Goal: Task Accomplishment & Management: Manage account settings

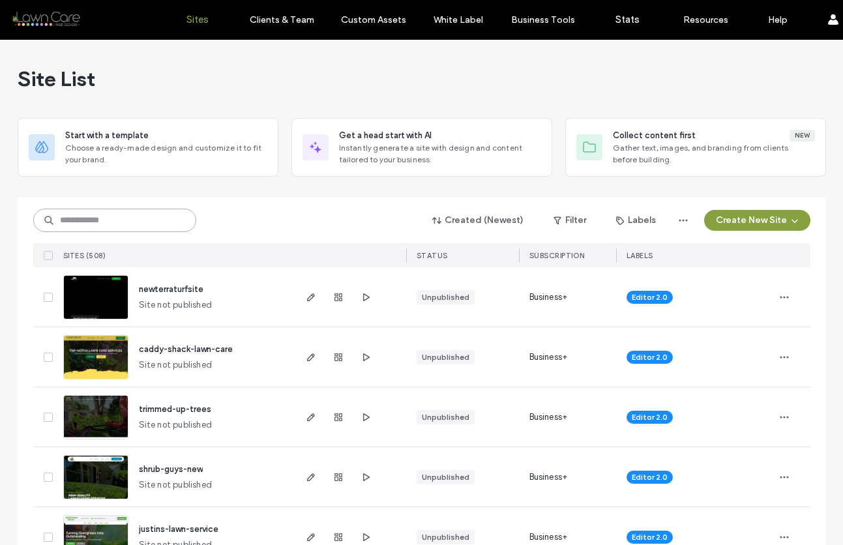
click at [79, 224] on input at bounding box center [114, 220] width 163 height 23
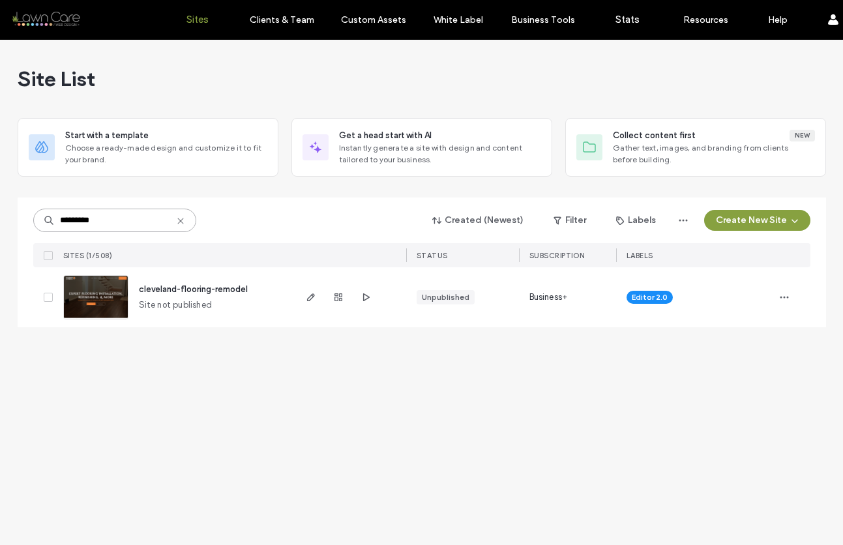
type input "*********"
click at [99, 299] on img at bounding box center [96, 320] width 64 height 89
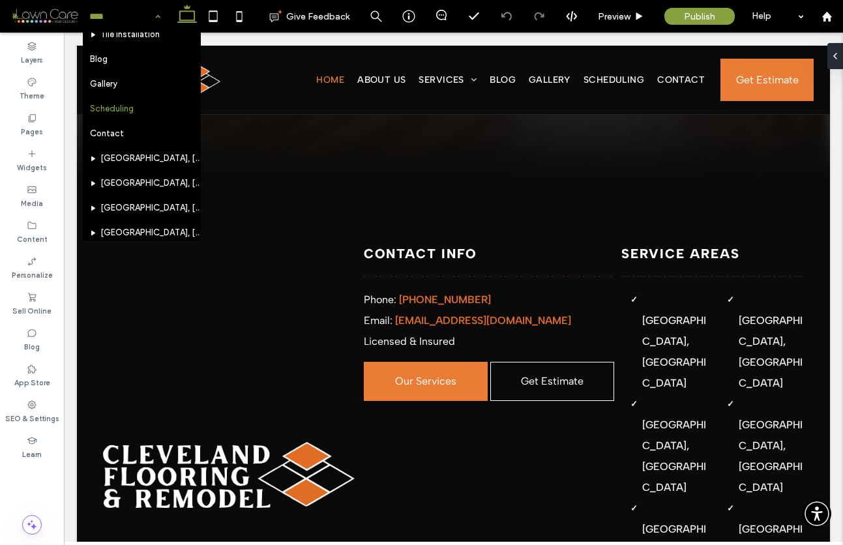
scroll to position [135, 0]
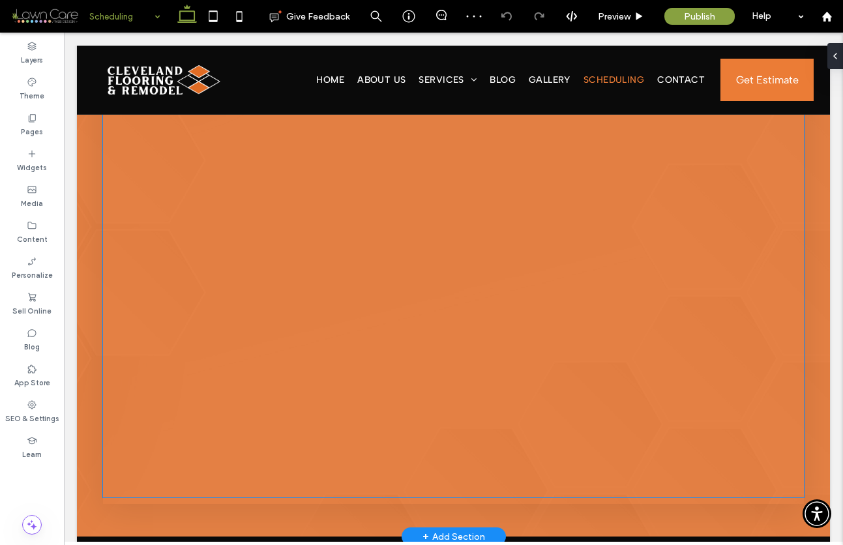
scroll to position [515, 0]
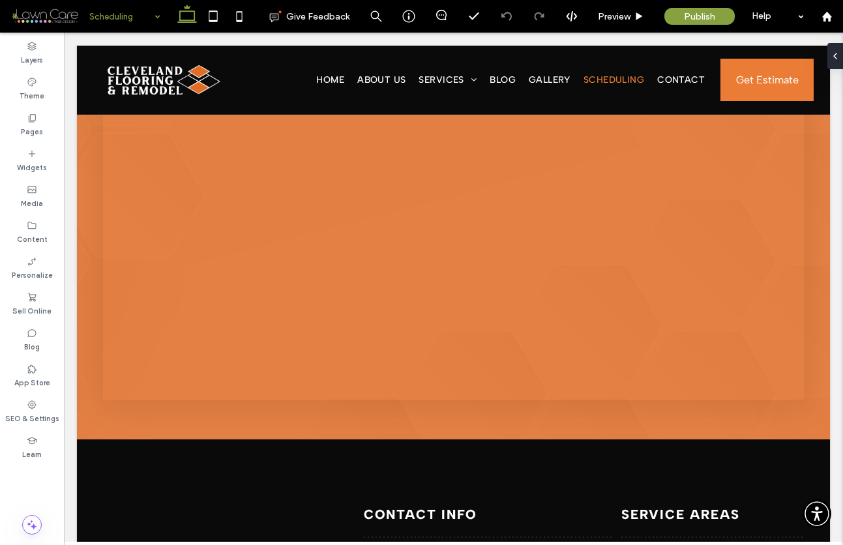
click at [119, 10] on input at bounding box center [121, 16] width 65 height 33
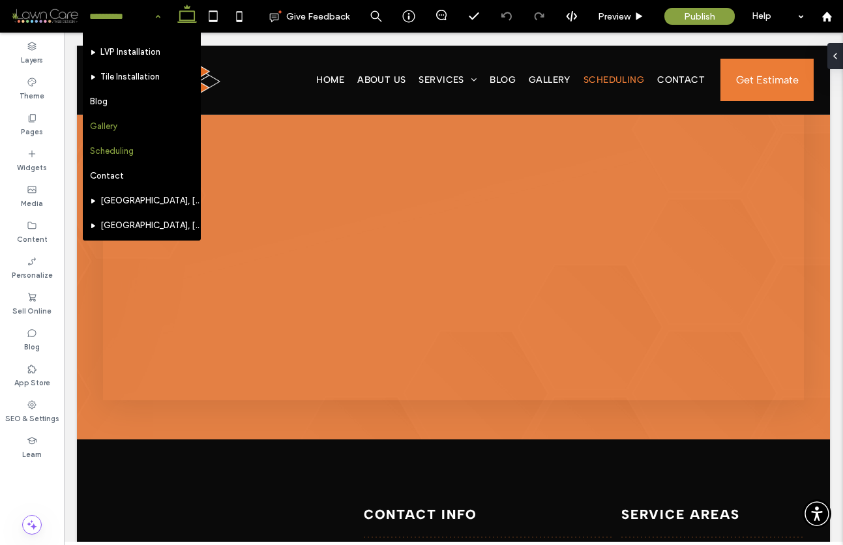
scroll to position [96, 0]
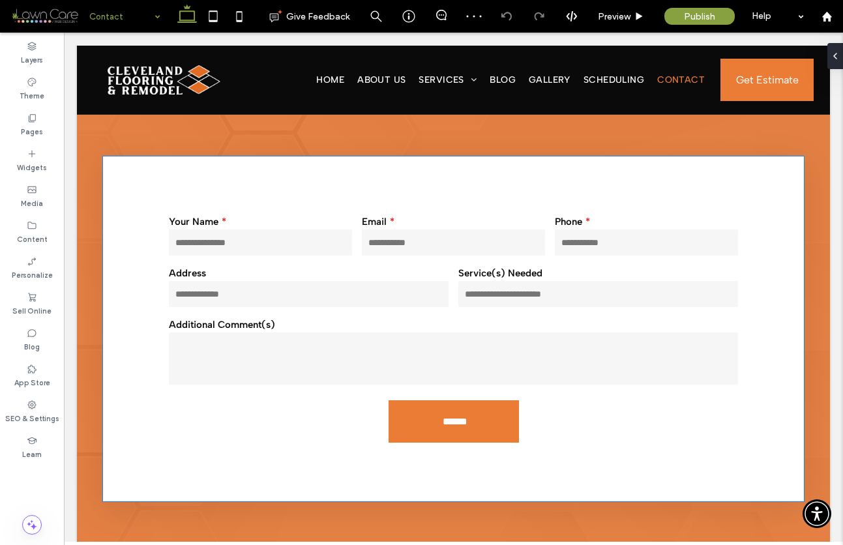
scroll to position [107, 0]
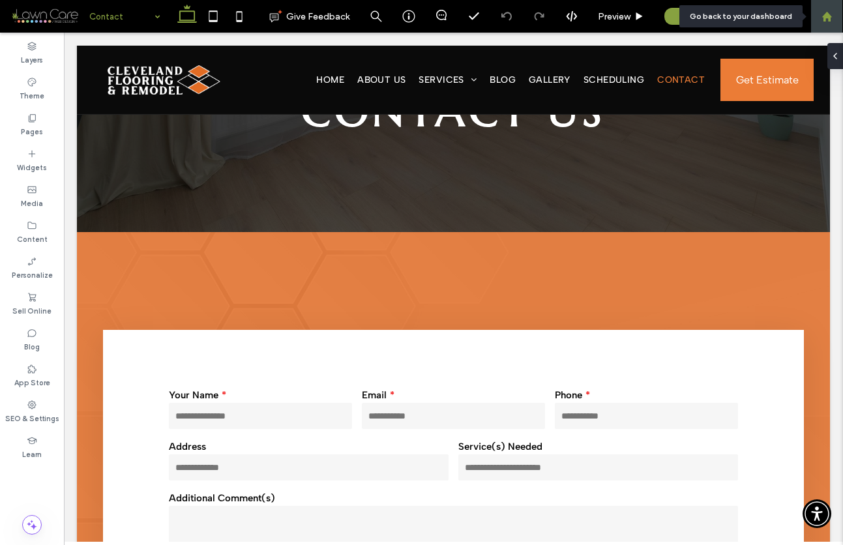
click at [829, 21] on icon at bounding box center [827, 16] width 11 height 11
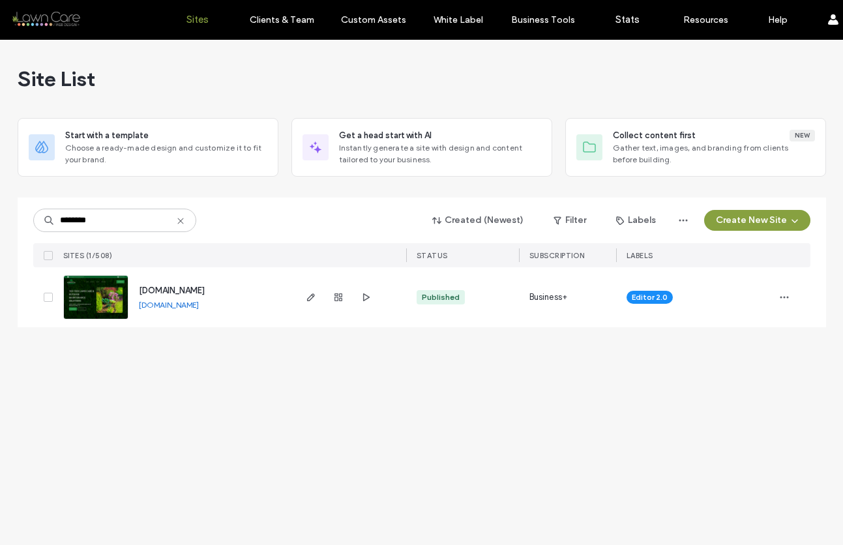
type input "********"
click at [106, 304] on img at bounding box center [96, 320] width 64 height 89
